Goal: Use online tool/utility: Utilize a website feature to perform a specific function

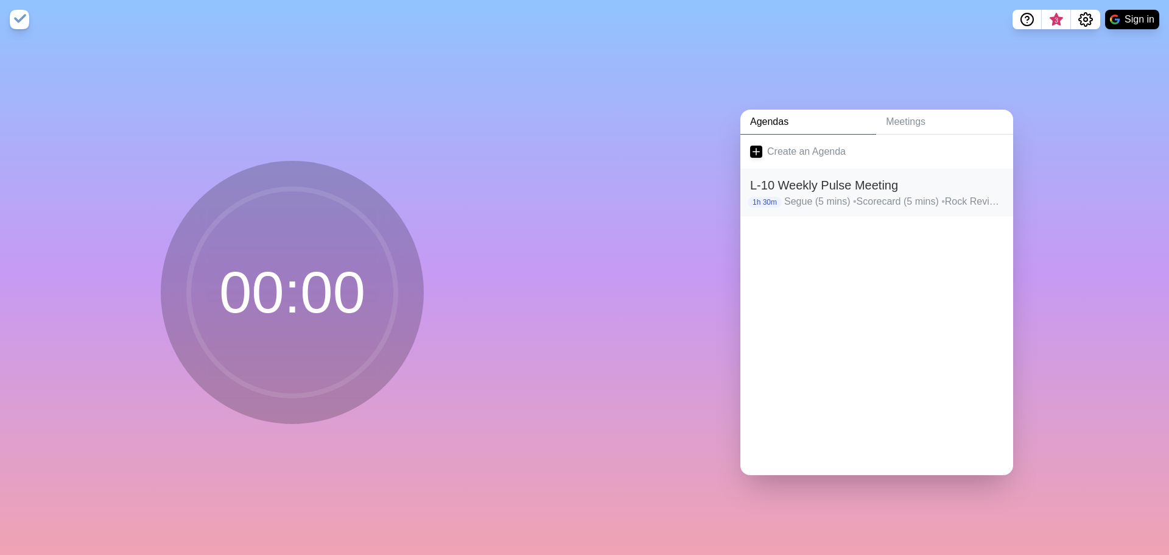
click at [797, 183] on h2 "L-10 Weekly Pulse Meeting" at bounding box center [876, 185] width 253 height 18
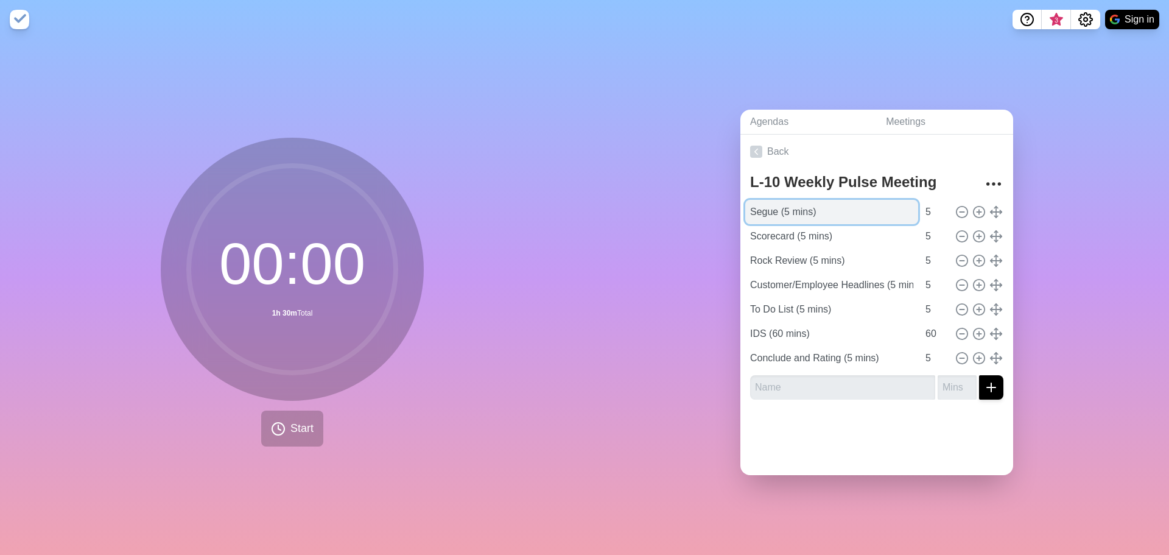
click at [799, 207] on input "Segue (5 mins)" at bounding box center [831, 212] width 173 height 24
click at [835, 115] on link "Agendas" at bounding box center [808, 122] width 136 height 25
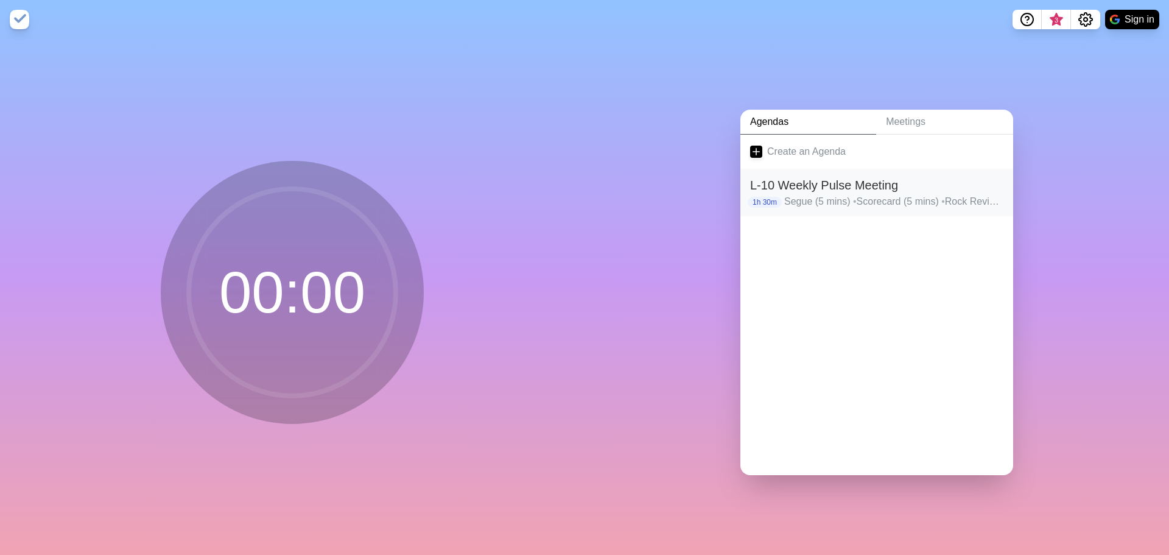
click at [814, 194] on p "Segue (5 mins) • Scorecard (5 mins) • Rock Review (5 mins) • Customer/Employee …" at bounding box center [893, 201] width 219 height 15
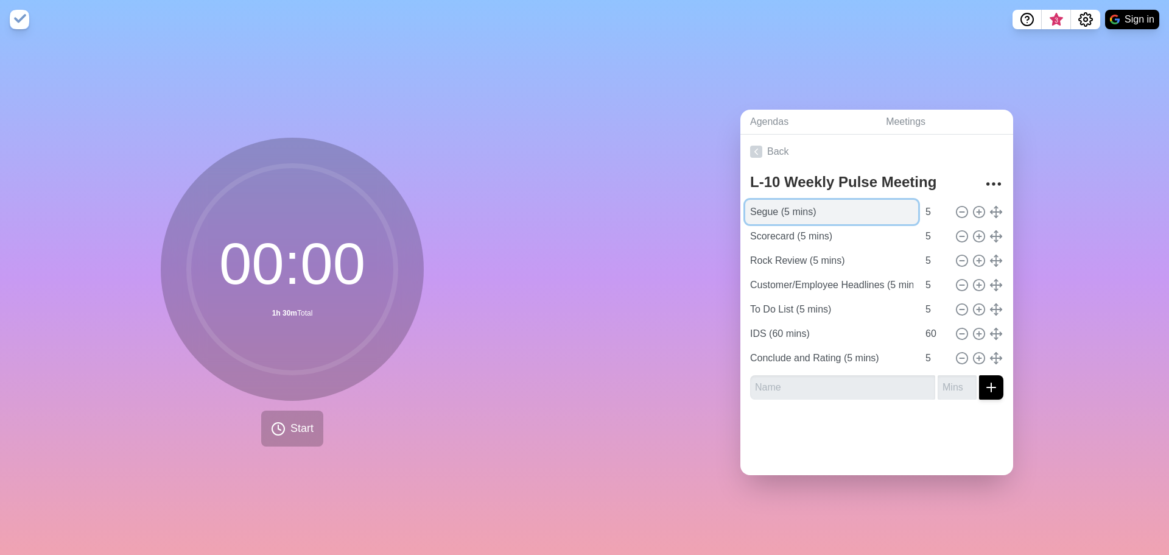
click at [781, 203] on input "Segue (5 mins)" at bounding box center [831, 212] width 173 height 24
click at [811, 116] on link "Agendas" at bounding box center [808, 122] width 136 height 25
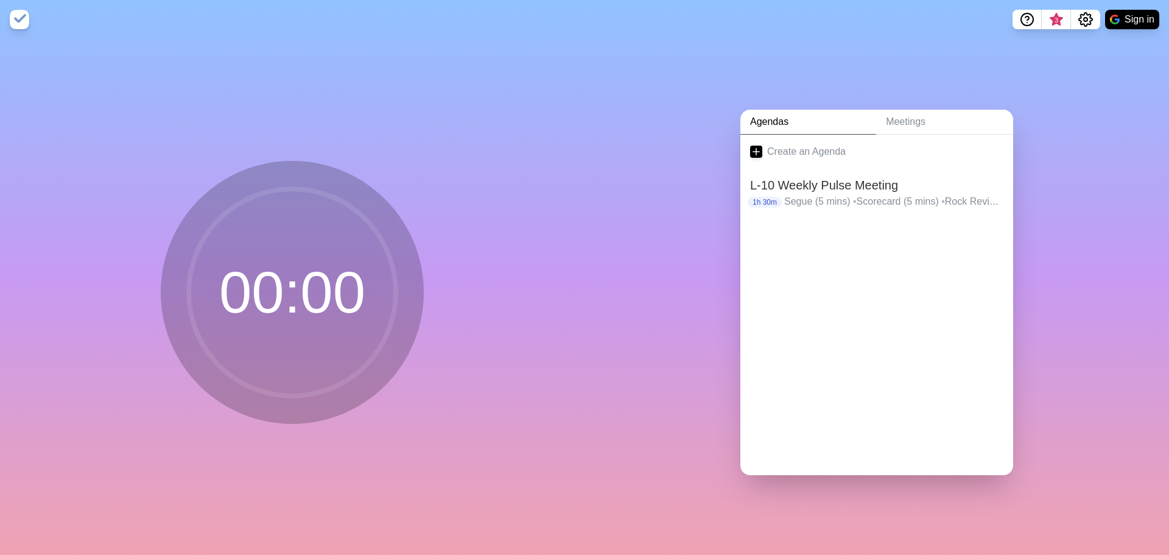
click at [811, 116] on link "Agendas" at bounding box center [808, 122] width 136 height 25
click at [807, 180] on h2 "L-10 Weekly Pulse Meeting" at bounding box center [876, 185] width 253 height 18
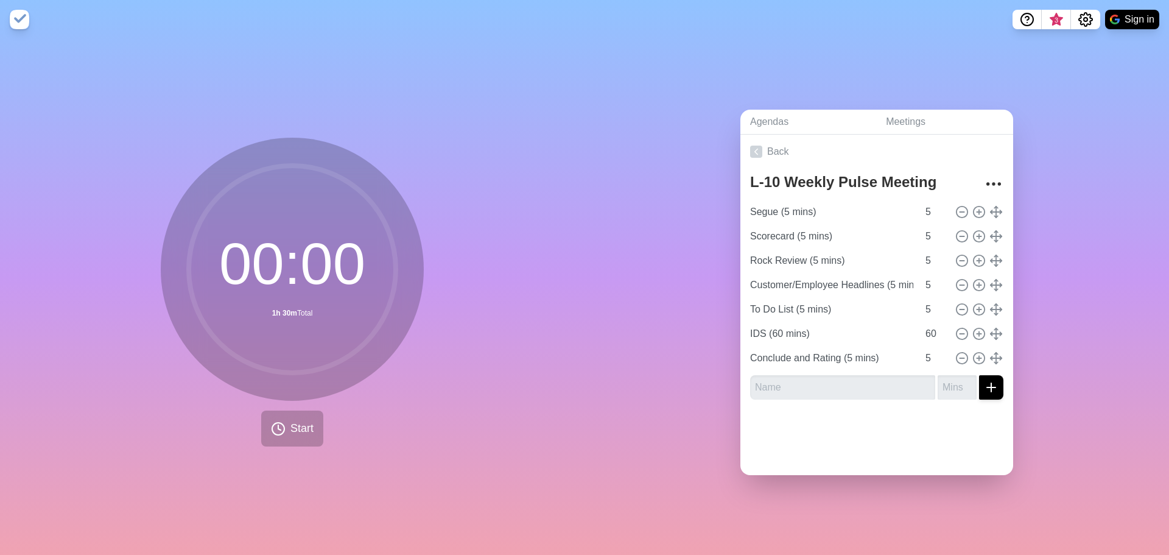
click at [486, 377] on div "00 : 00 1h 30m Total Start" at bounding box center [292, 297] width 584 height 516
click at [290, 426] on span "Start" at bounding box center [301, 428] width 23 height 16
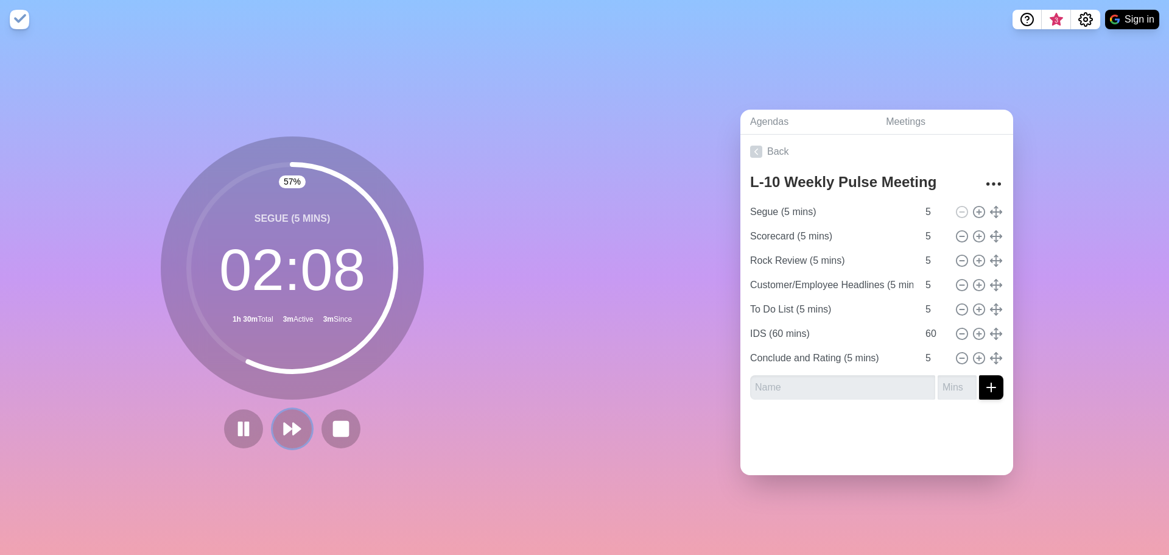
click at [284, 420] on icon at bounding box center [291, 428] width 19 height 19
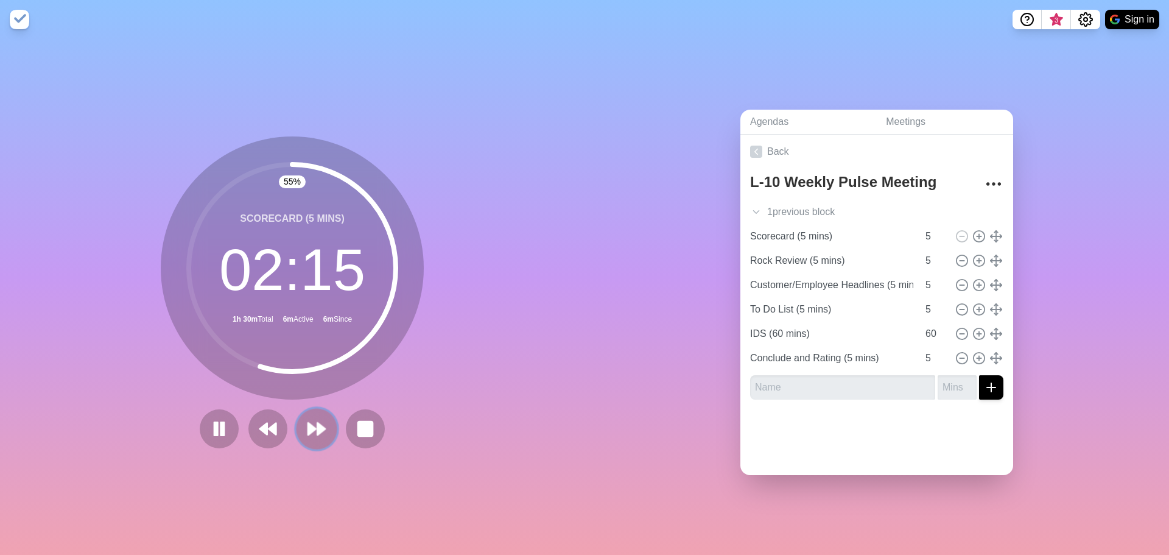
click at [308, 419] on icon at bounding box center [316, 428] width 21 height 21
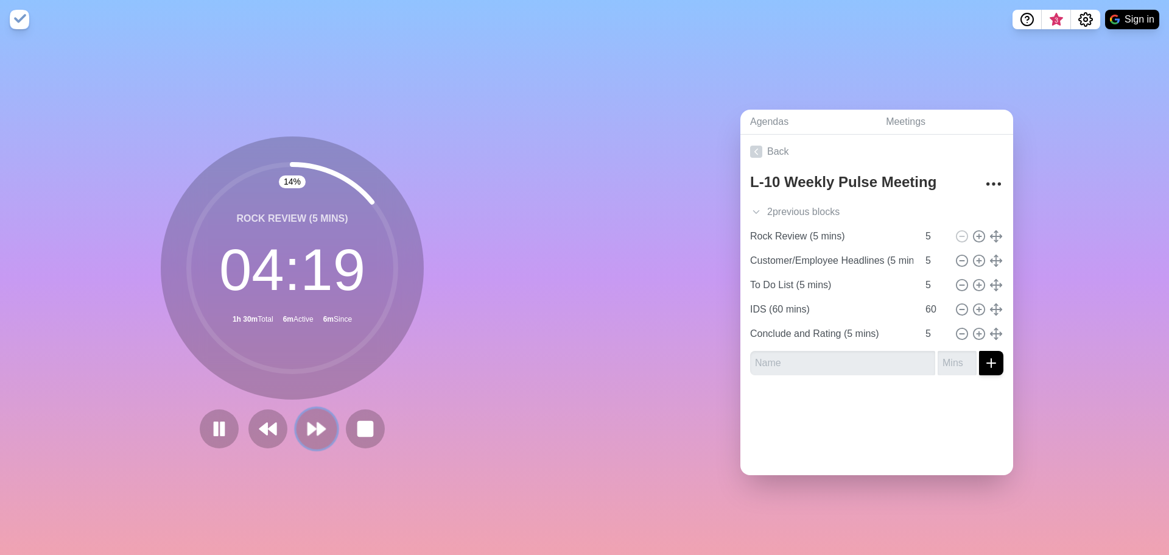
click at [317, 422] on polygon at bounding box center [321, 428] width 8 height 12
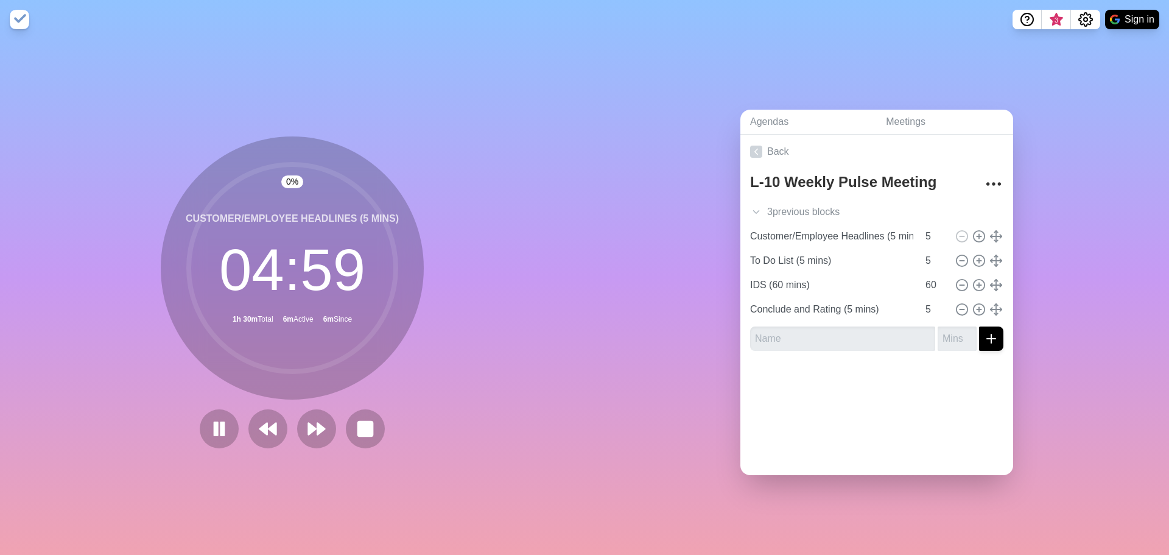
click at [398, 380] on icon at bounding box center [292, 268] width 244 height 244
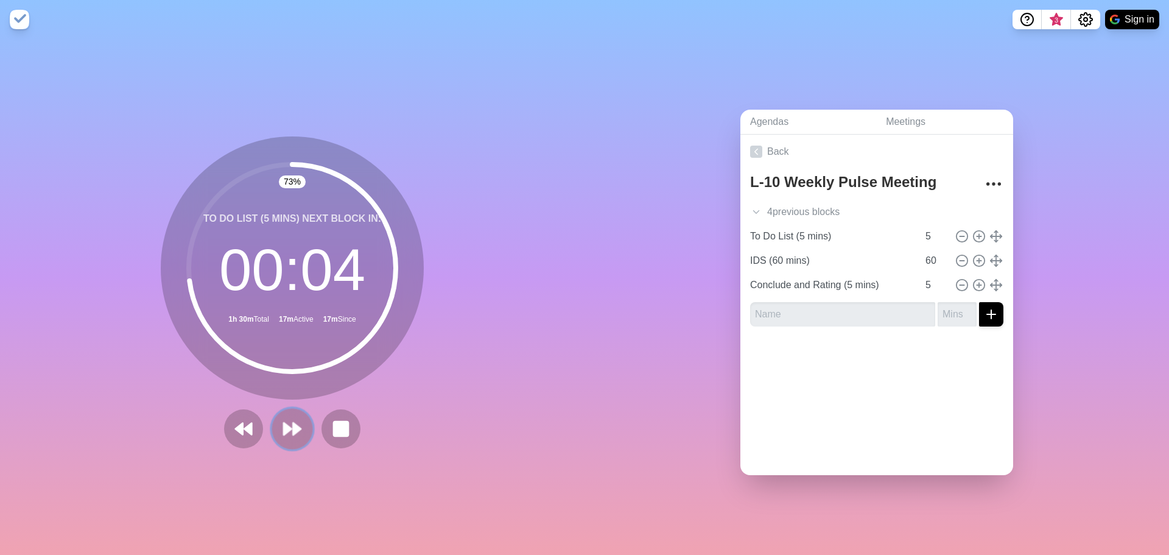
click at [293, 422] on polygon at bounding box center [297, 428] width 8 height 12
